Goal: Information Seeking & Learning: Learn about a topic

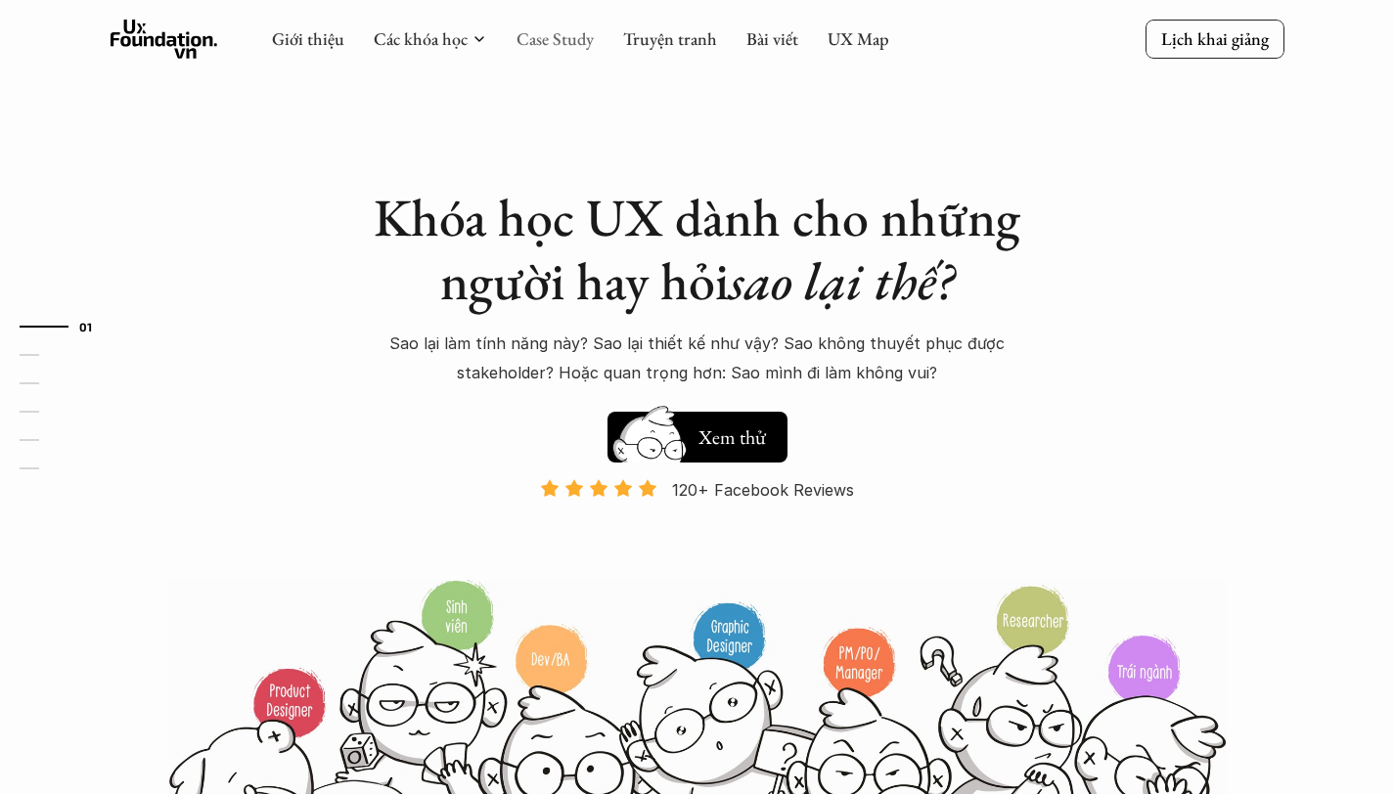
click at [550, 45] on link "Case Study" at bounding box center [554, 38] width 77 height 22
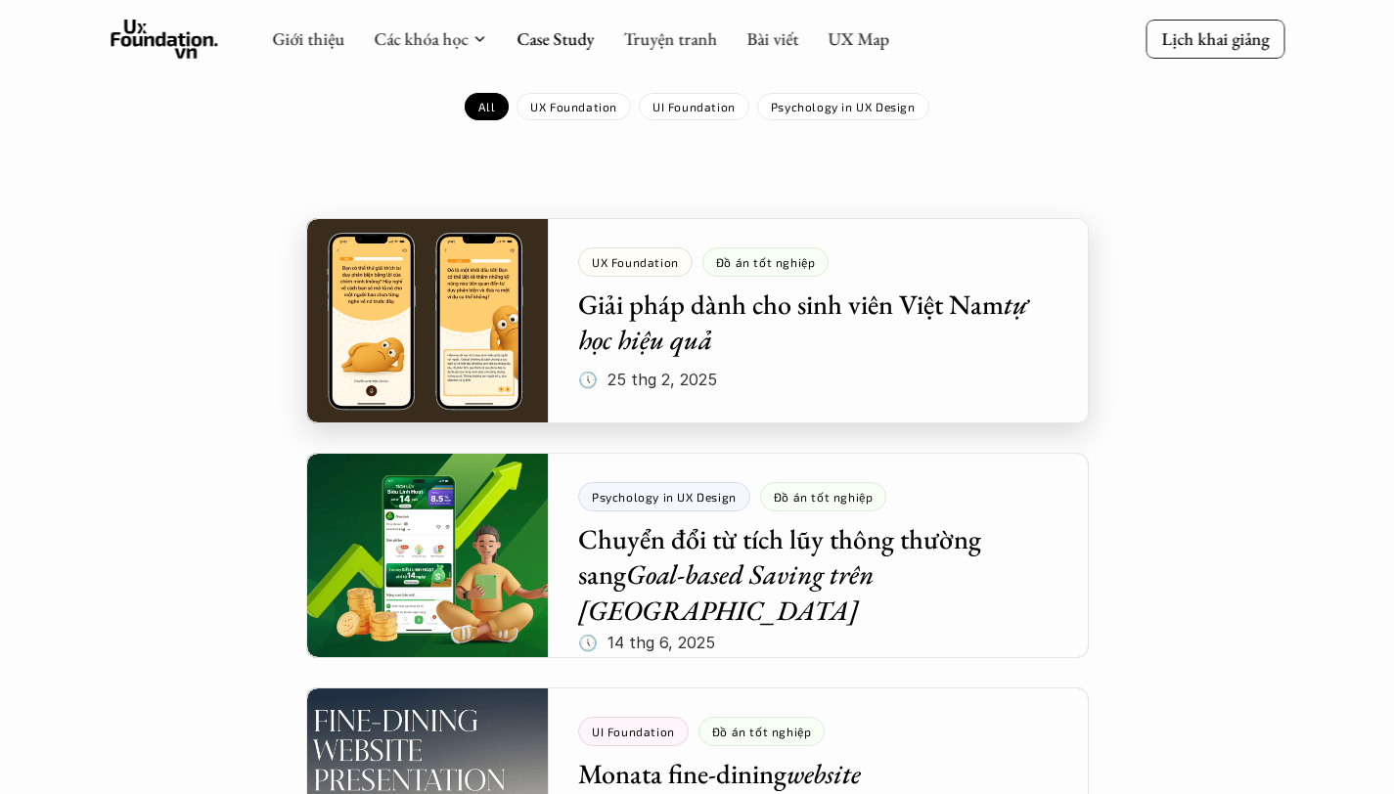
scroll to position [232, 0]
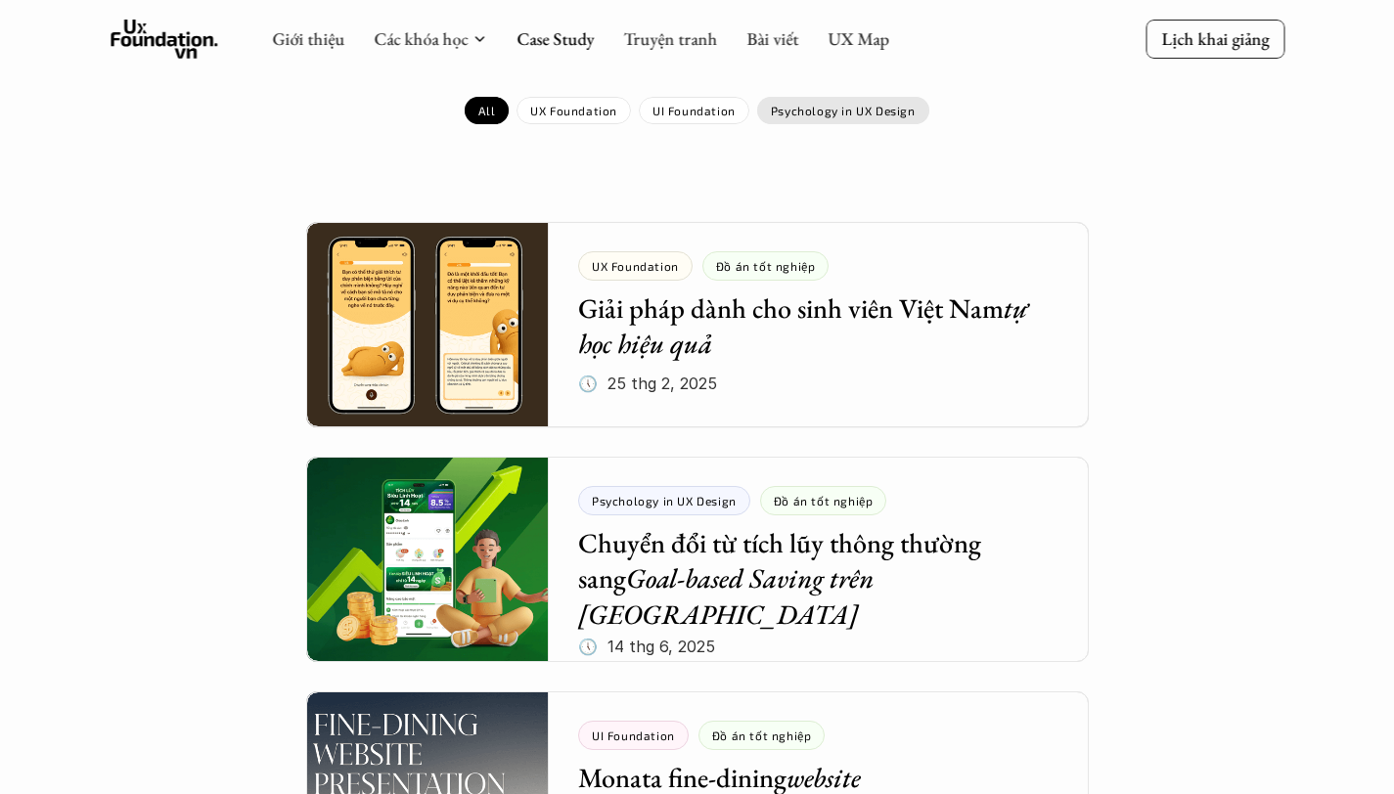
click at [848, 111] on p "Psychology in UX Design" at bounding box center [843, 111] width 145 height 14
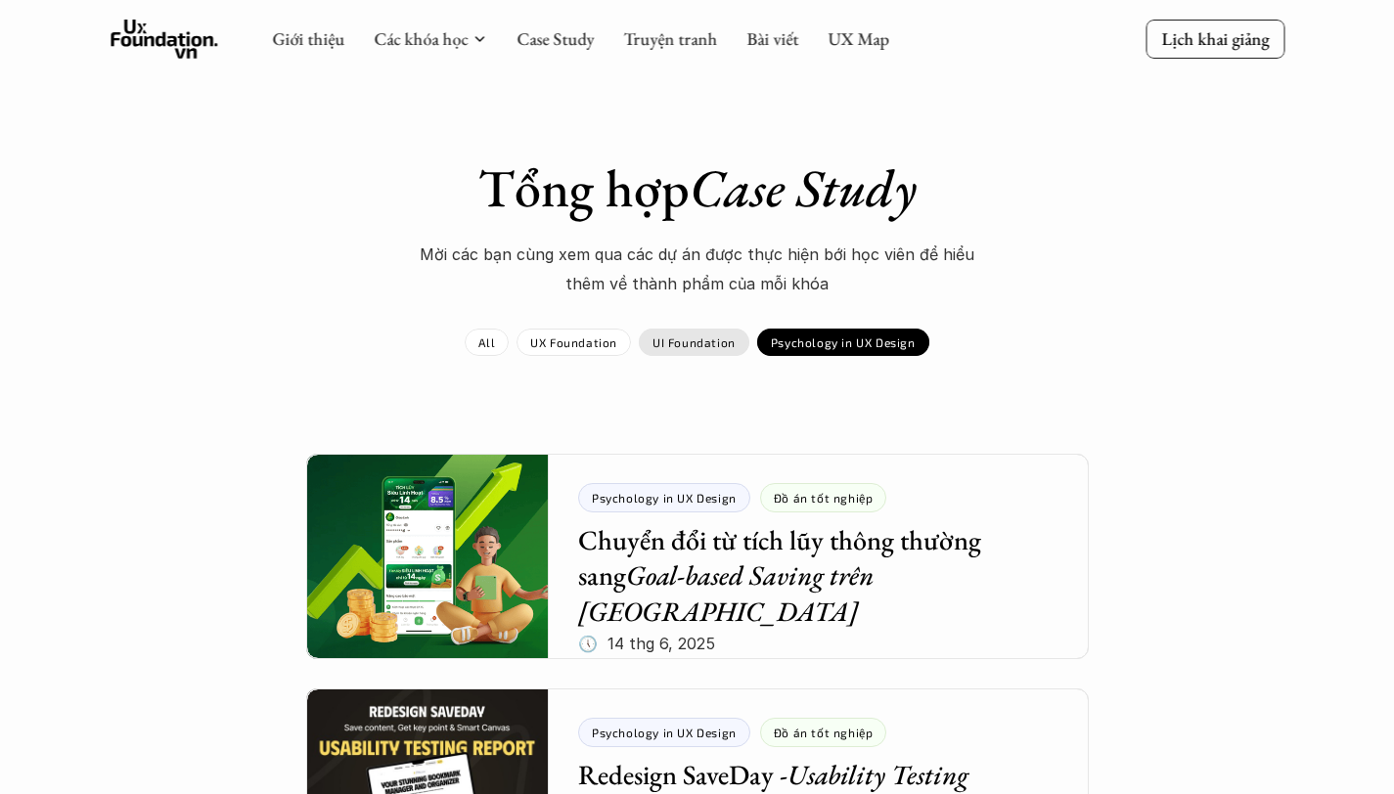
click at [698, 347] on p "UI Foundation" at bounding box center [693, 342] width 83 height 14
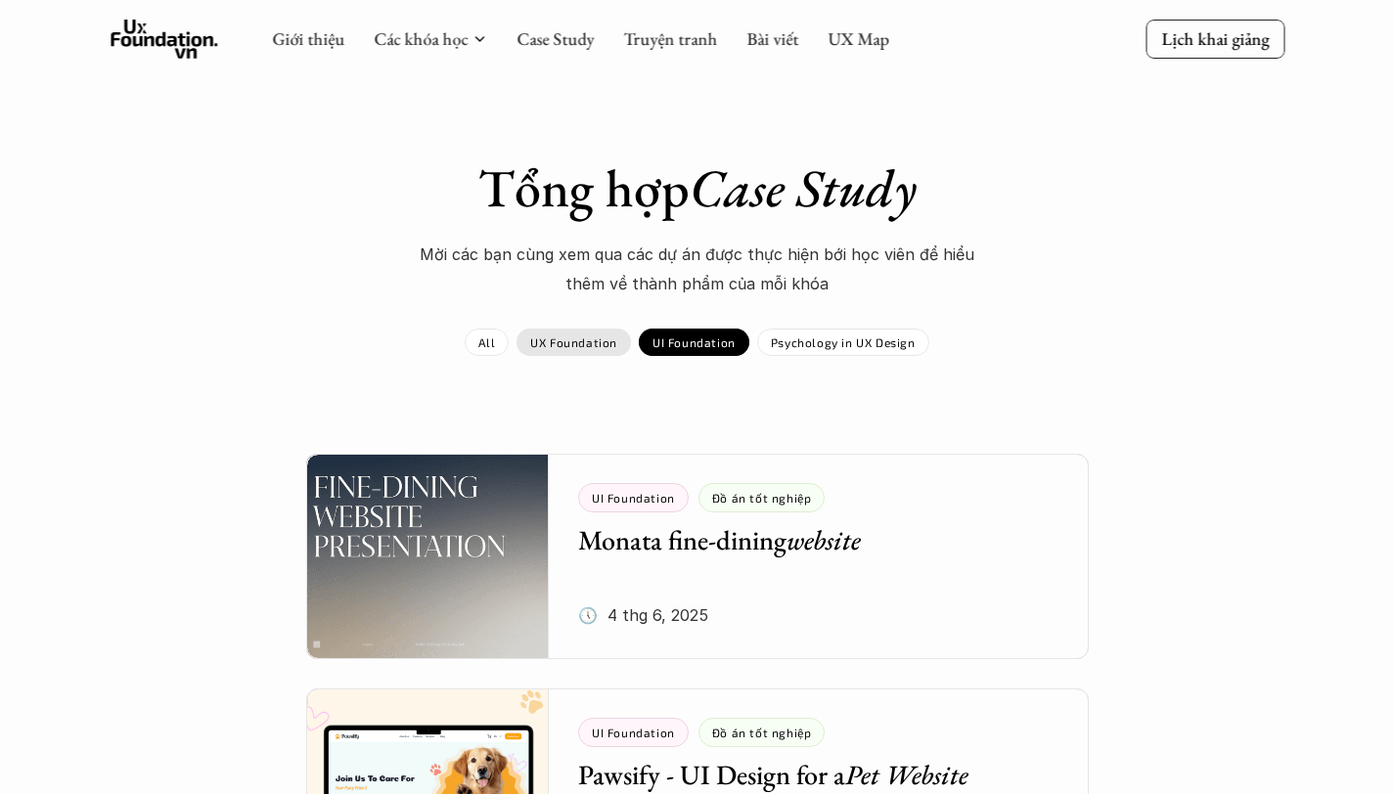
click at [586, 346] on p "UX Foundation" at bounding box center [573, 342] width 87 height 14
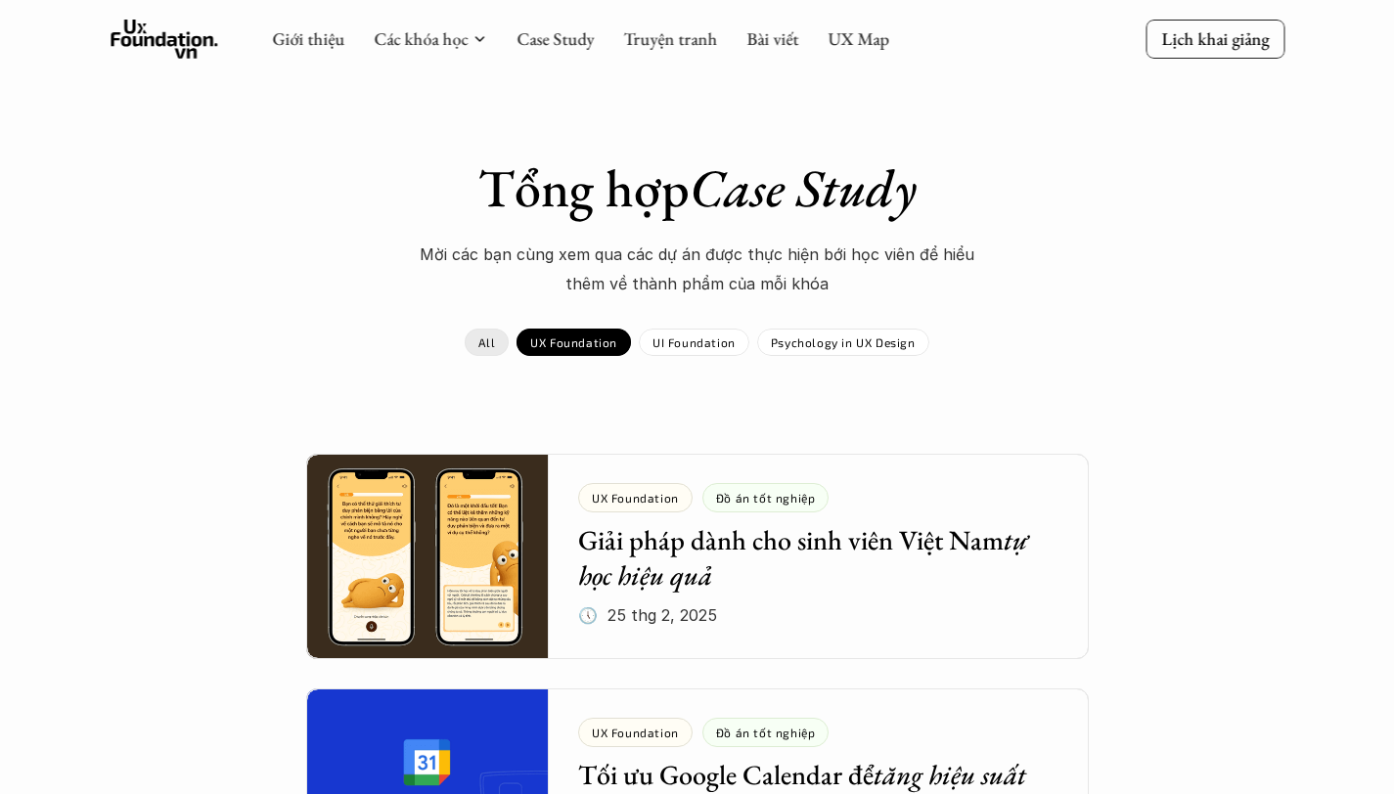
click at [495, 340] on p "All" at bounding box center [486, 342] width 17 height 14
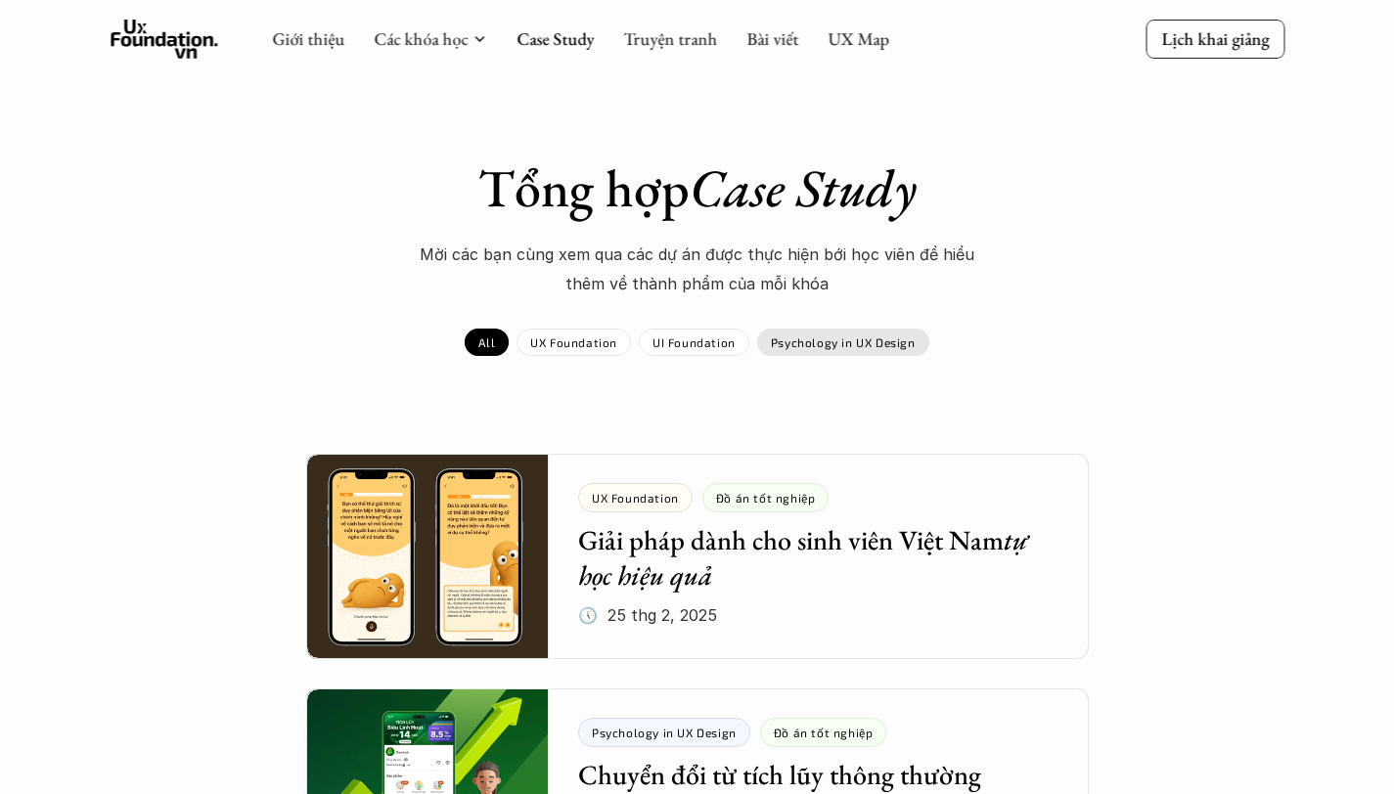
click at [831, 345] on p "Psychology in UX Design" at bounding box center [843, 342] width 145 height 14
